Goal: Task Accomplishment & Management: Use online tool/utility

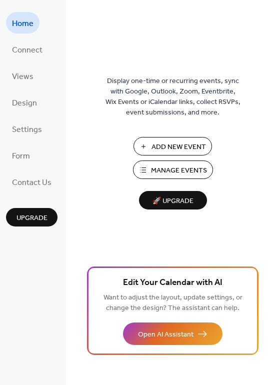
click at [164, 147] on span "Add New Event" at bounding box center [178, 147] width 54 height 10
click at [180, 168] on span "Manage Events" at bounding box center [179, 170] width 56 height 10
click at [173, 201] on span "🚀 Upgrade" at bounding box center [173, 200] width 56 height 13
click at [29, 23] on span "Home" at bounding box center [22, 23] width 21 height 15
click at [21, 49] on span "Connect" at bounding box center [27, 49] width 30 height 15
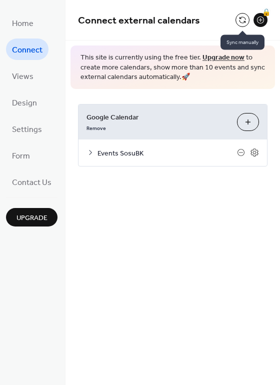
click at [240, 21] on button at bounding box center [242, 20] width 14 height 14
